Goal: Task Accomplishment & Management: Manage account settings

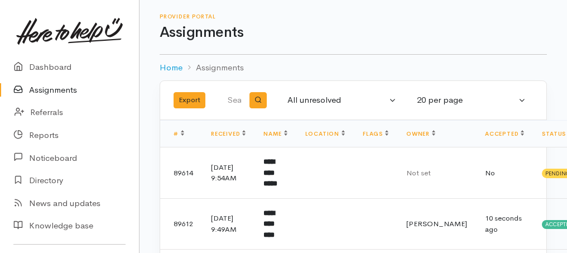
click at [47, 90] on link "Assignments" at bounding box center [69, 90] width 139 height 23
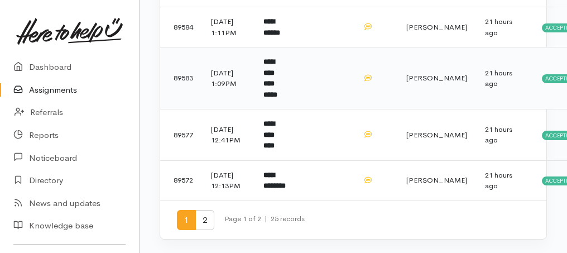
scroll to position [961, 0]
click at [204, 222] on span "2" at bounding box center [204, 220] width 19 height 21
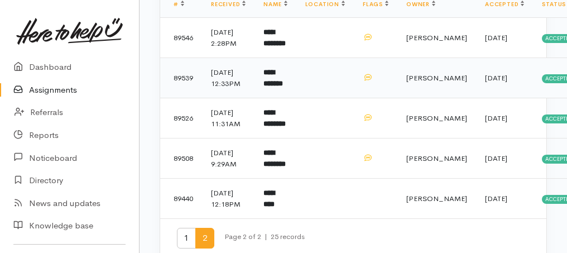
scroll to position [50, 0]
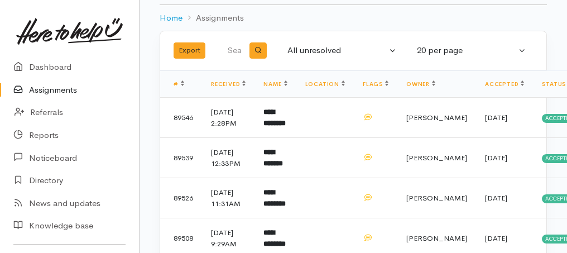
click at [49, 92] on link "Assignments" at bounding box center [69, 90] width 139 height 23
